Goal: Complete application form

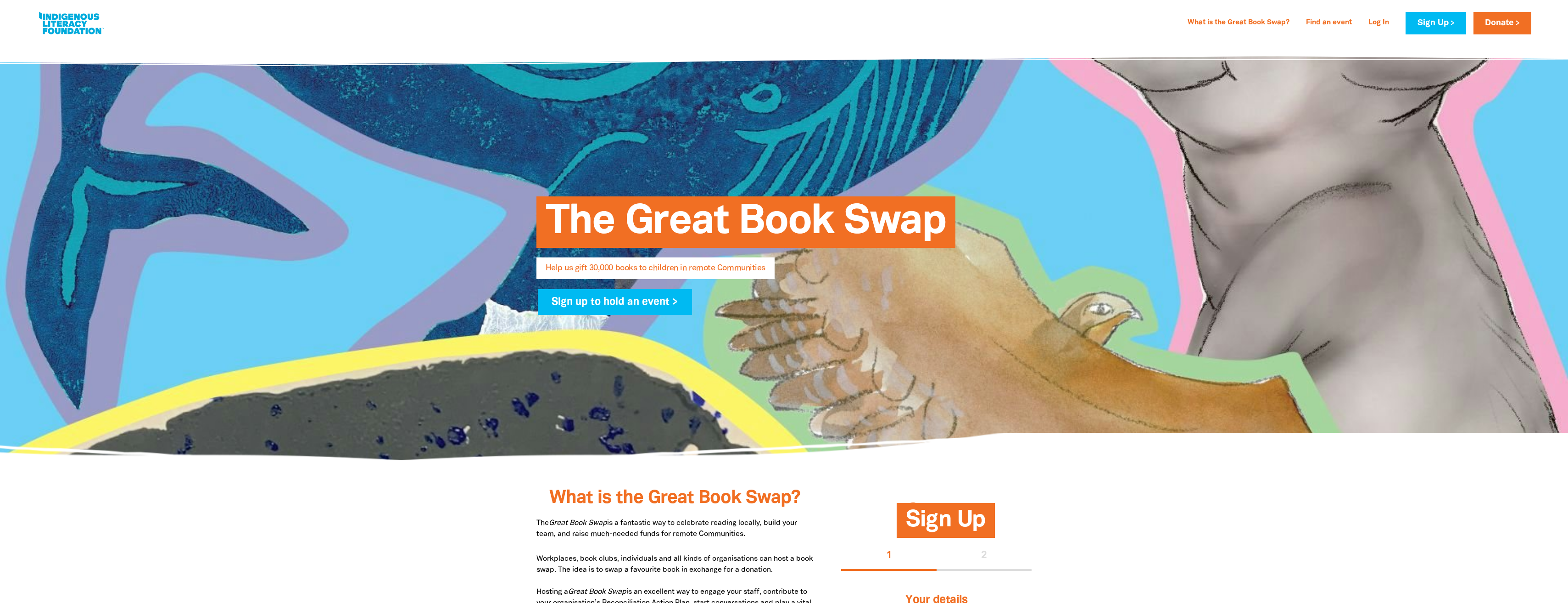
select select "AU"
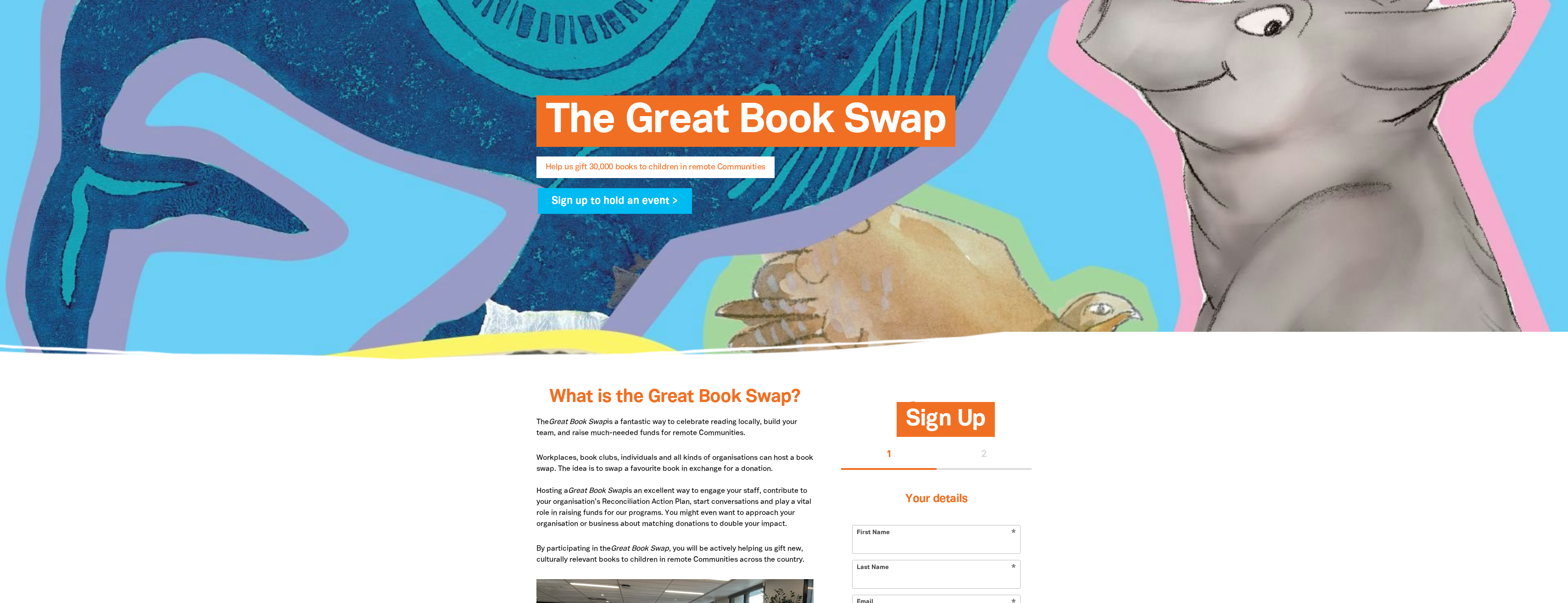
scroll to position [46, 0]
